Goal: Task Accomplishment & Management: Manage account settings

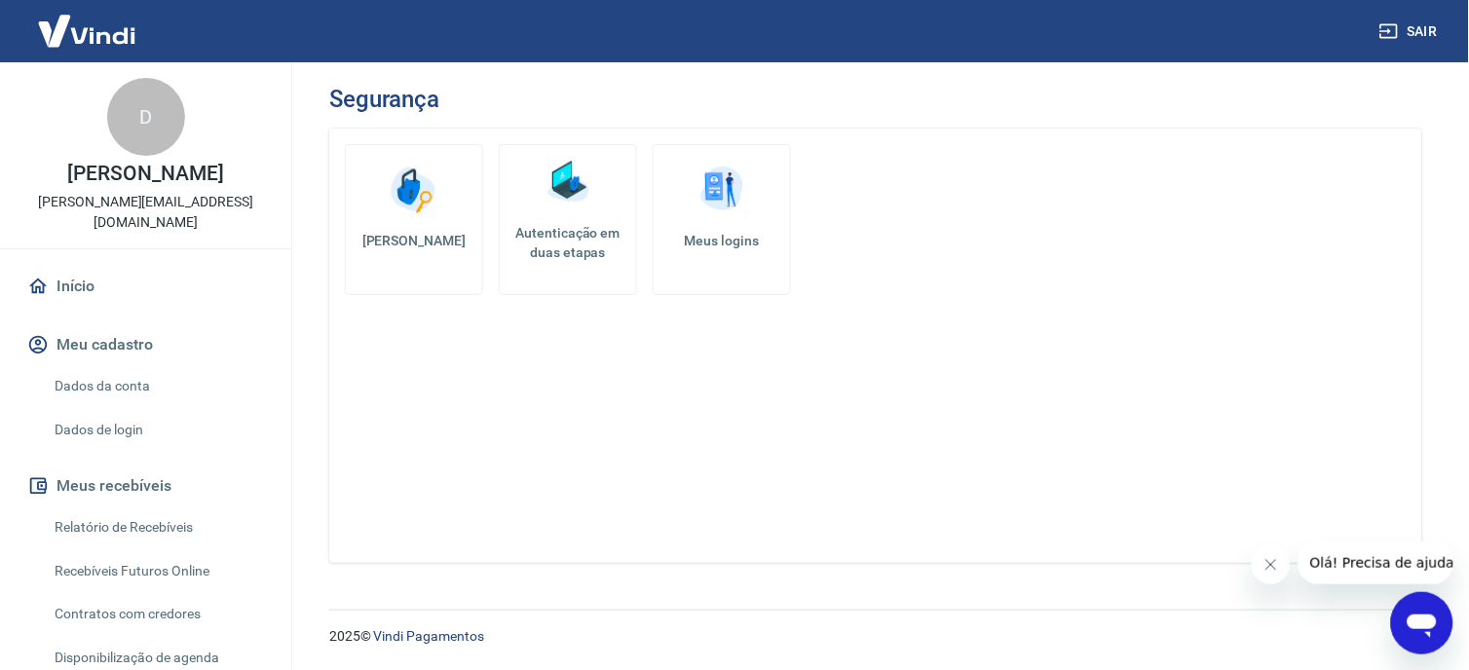
click at [548, 211] on link "Autenticação em duas etapas" at bounding box center [568, 219] width 138 height 151
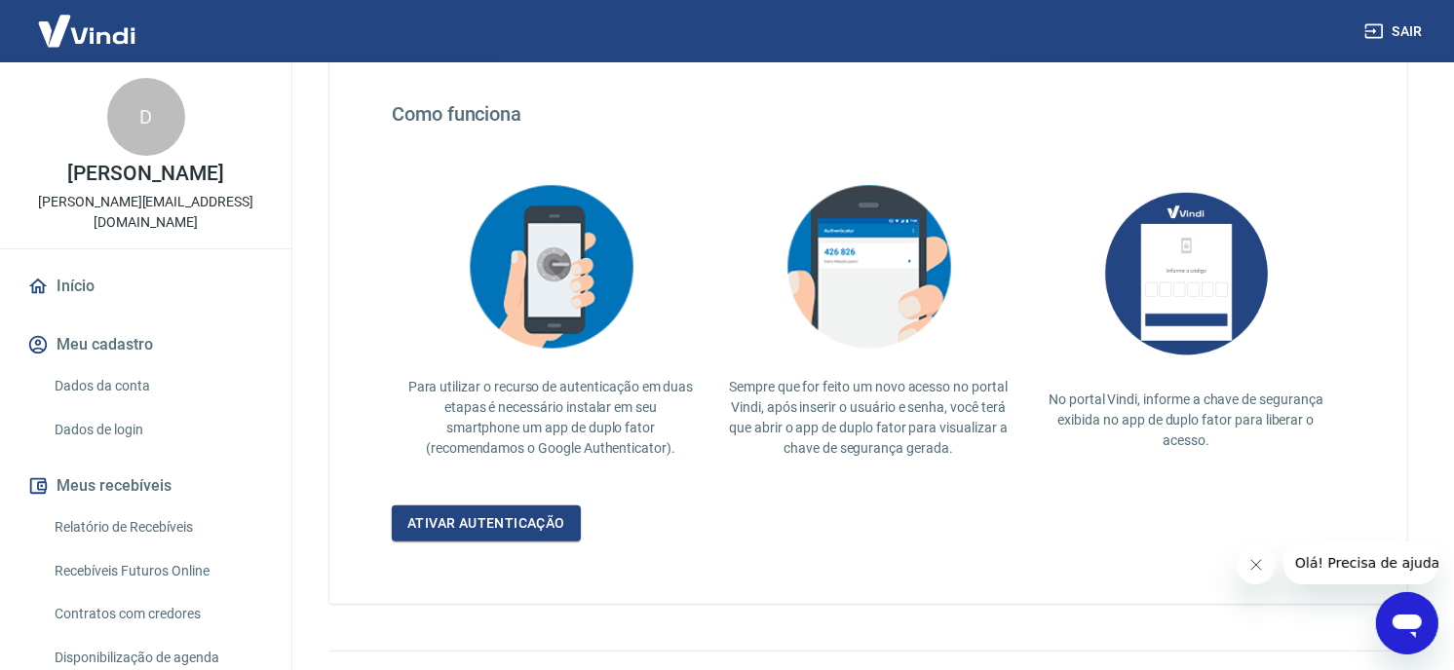
scroll to position [385, 0]
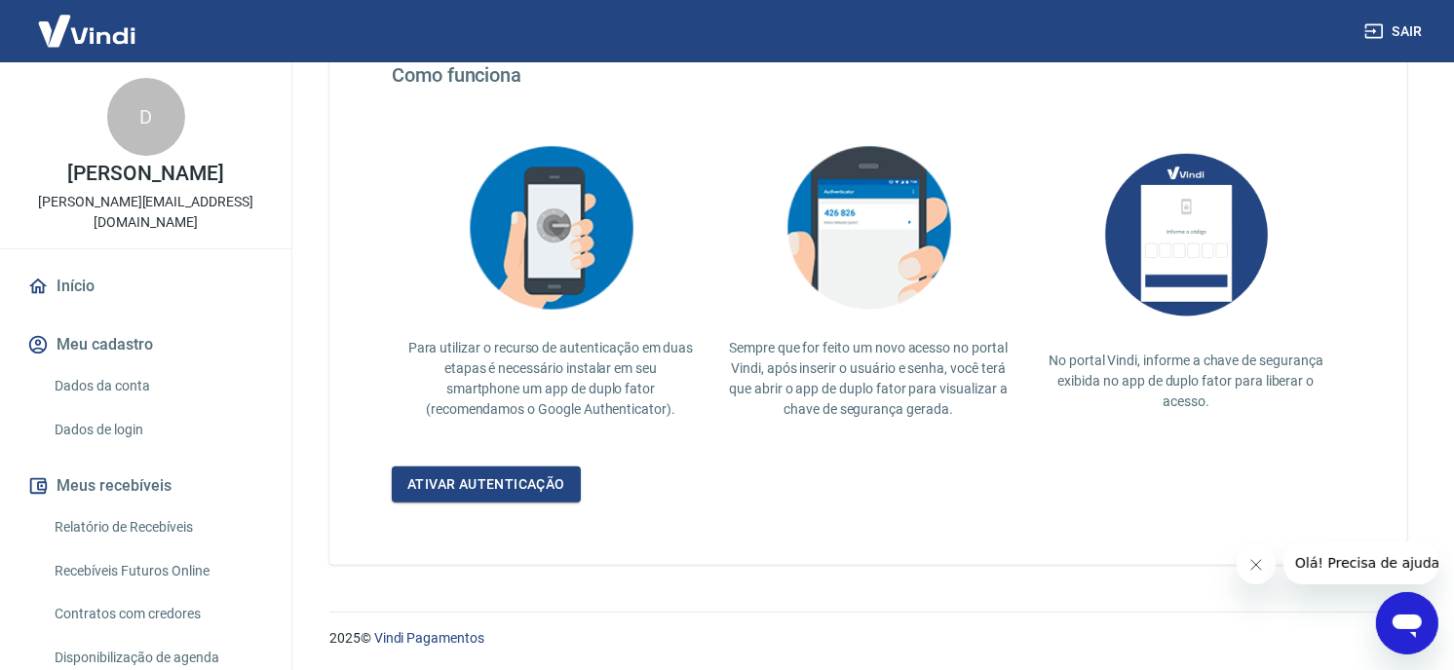
drag, startPoint x: 1257, startPoint y: 568, endPoint x: 2250, endPoint y: 1058, distance: 1107.1
click at [1257, 568] on icon "Fechar mensagem da empresa" at bounding box center [1255, 564] width 16 height 16
click at [500, 475] on link "Ativar autenticação" at bounding box center [486, 485] width 189 height 36
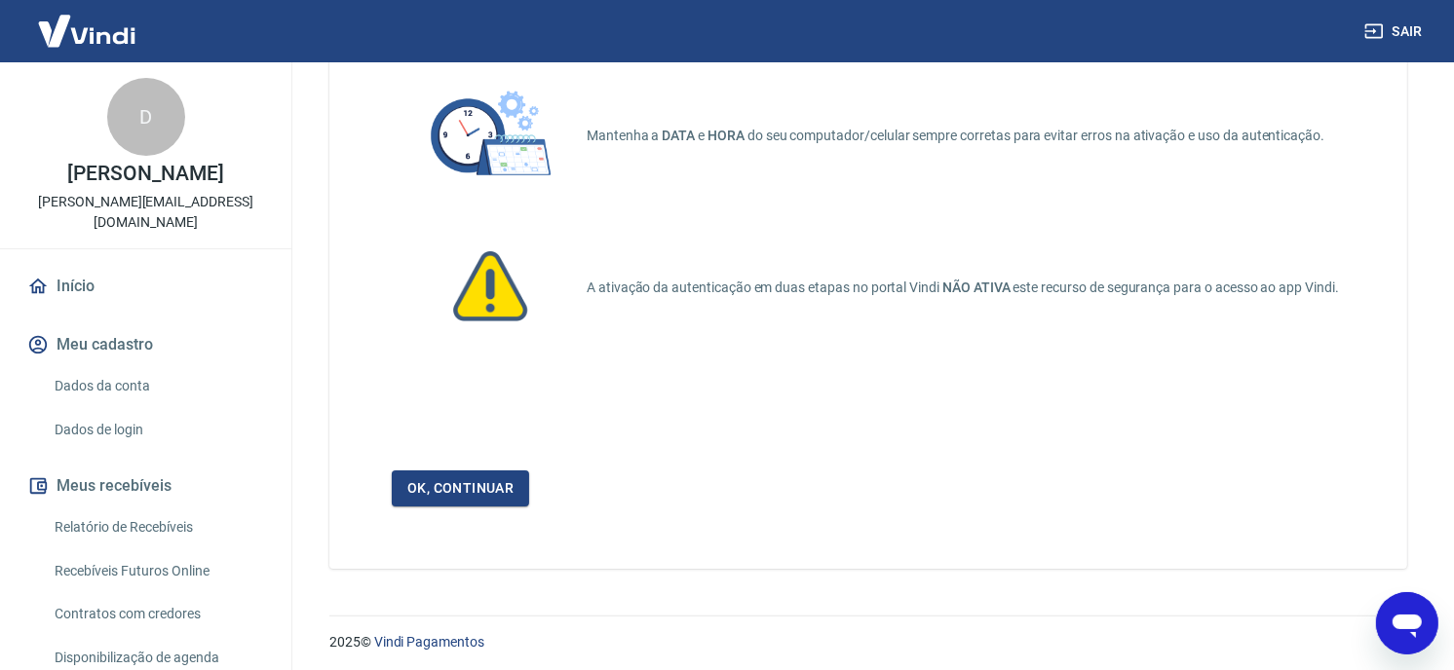
scroll to position [137, 0]
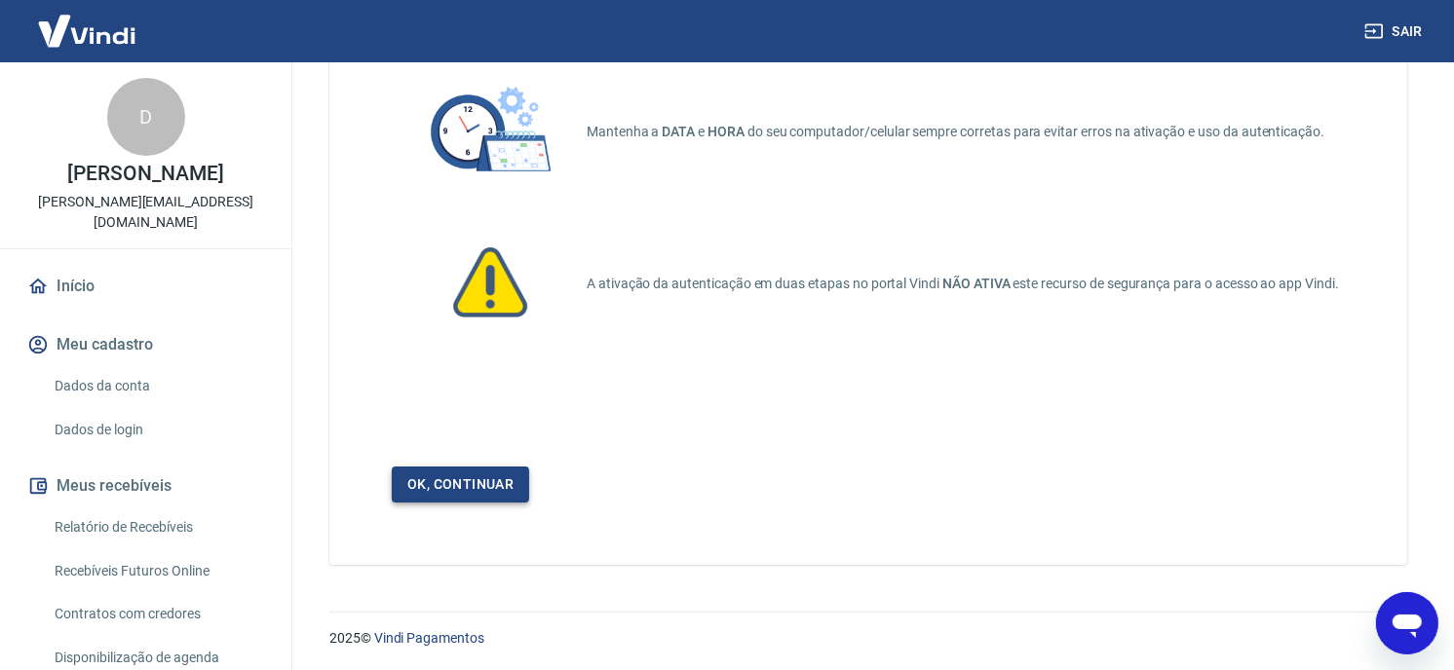
click at [481, 474] on link "Ok, continuar" at bounding box center [460, 485] width 137 height 36
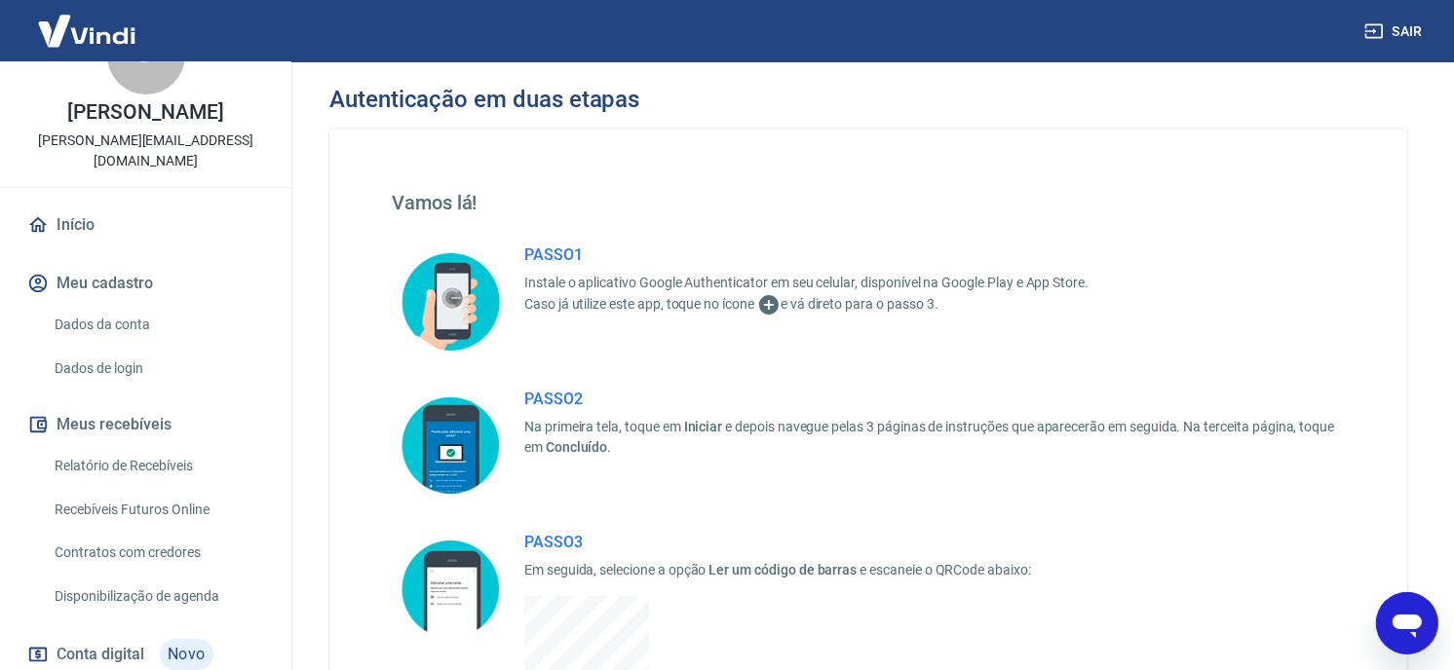
scroll to position [324, 0]
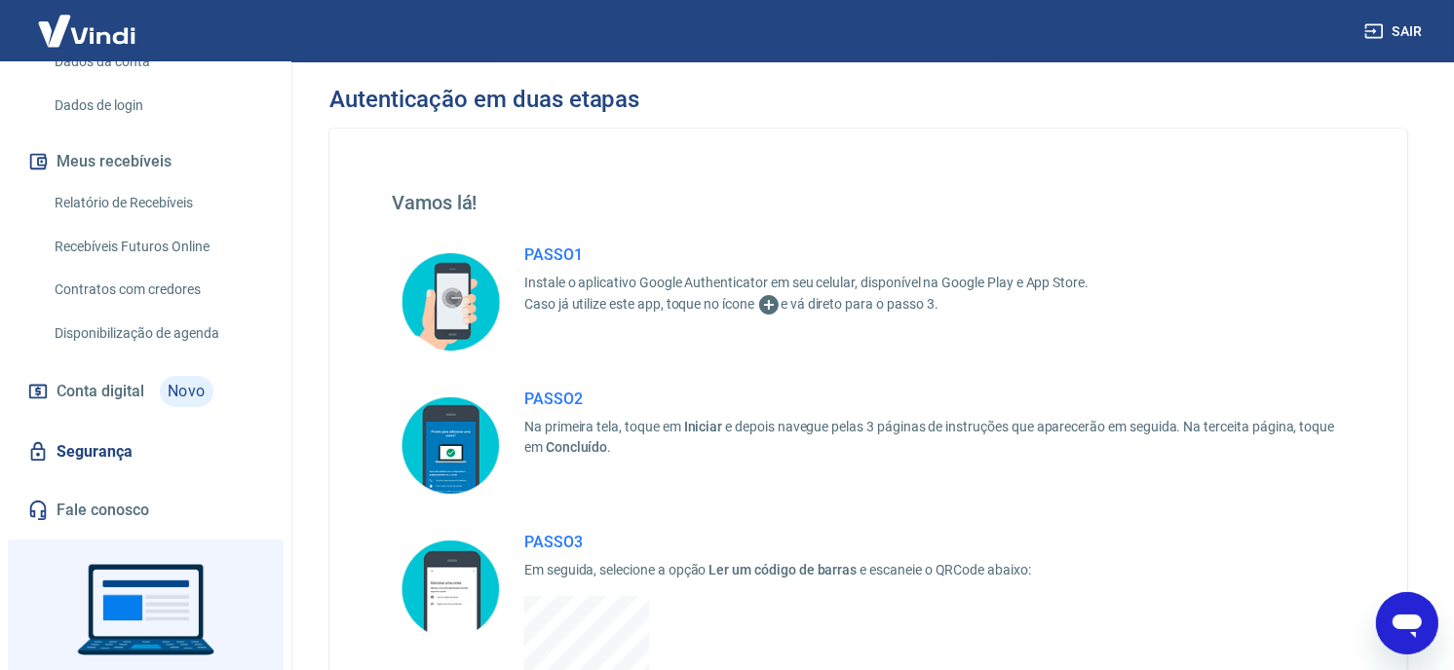
click at [124, 445] on link "Segurança" at bounding box center [145, 452] width 245 height 43
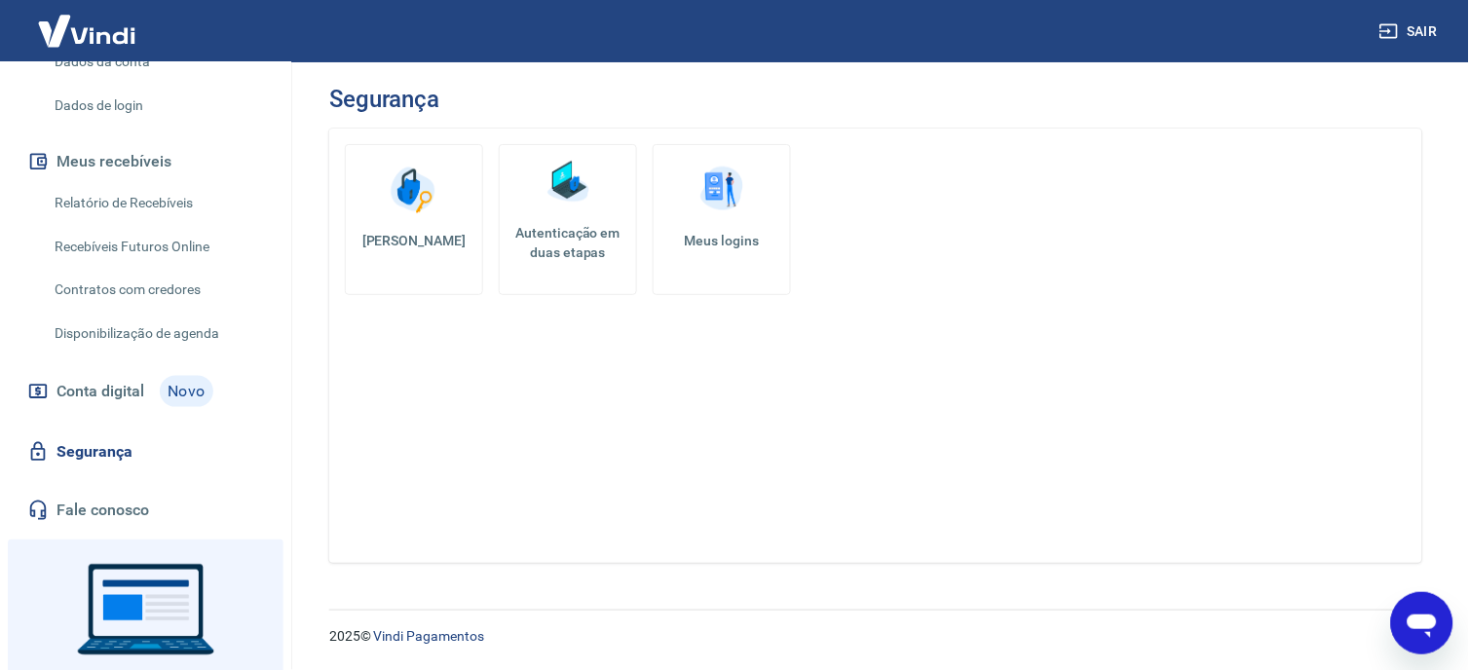
click at [541, 251] on h5 "Autenticação em duas etapas" at bounding box center [568, 242] width 121 height 39
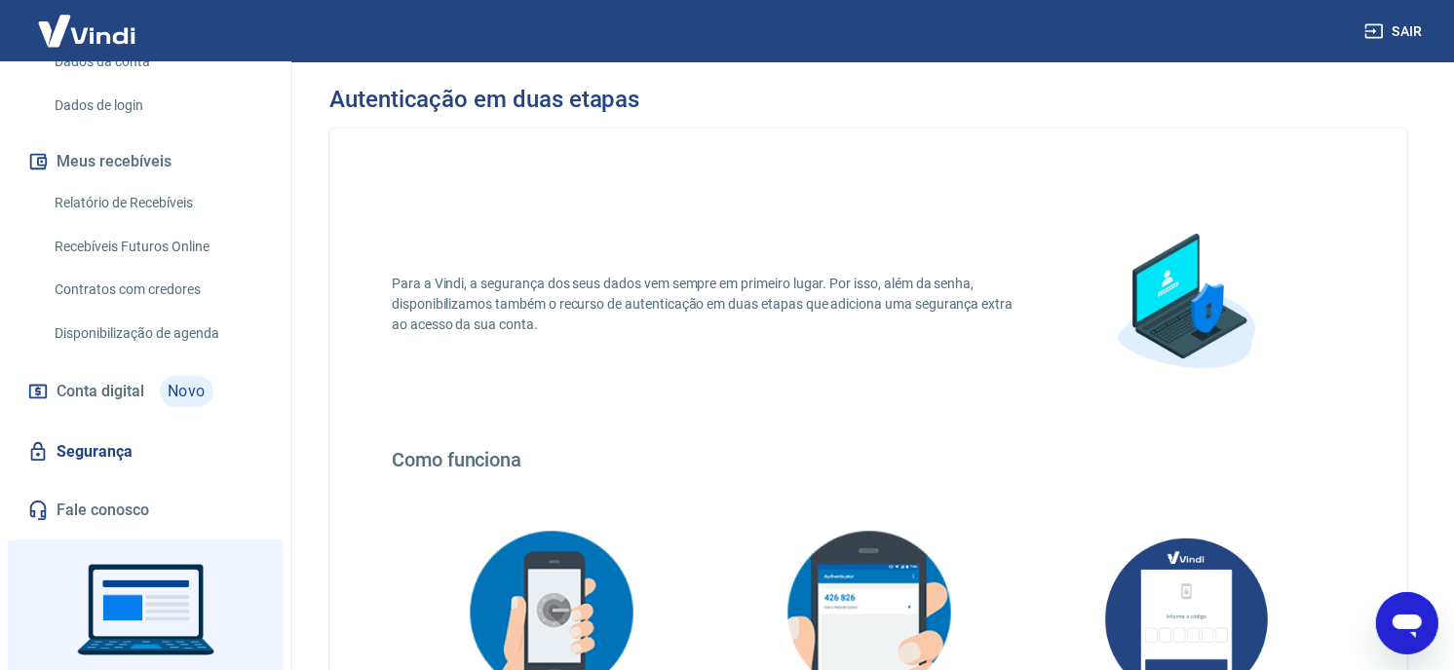
click at [609, 382] on div "Para a Vindi, a segurança dos seus dados vem sempre em primeiro lugar. Por isso…" at bounding box center [868, 304] width 953 height 226
